Goal: Task Accomplishment & Management: Manage account settings

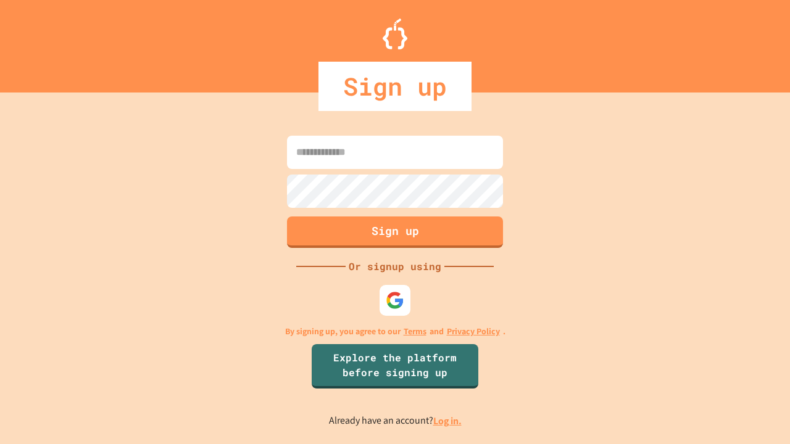
click at [448, 421] on link "Log in." at bounding box center [447, 421] width 28 height 13
